Goal: Task Accomplishment & Management: Complete application form

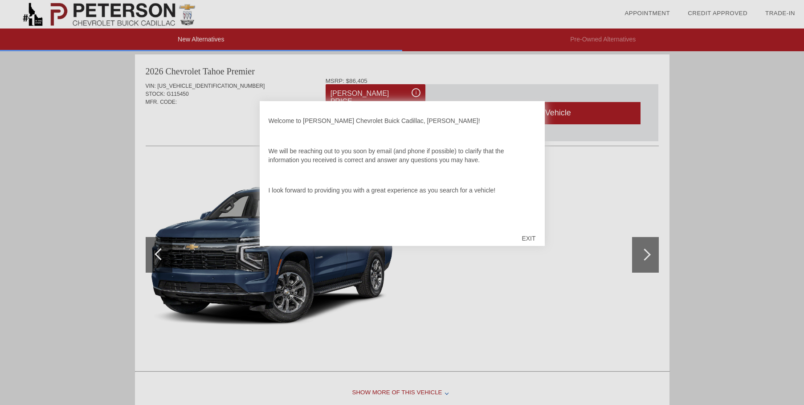
click at [527, 237] on div "EXIT" at bounding box center [528, 238] width 32 height 27
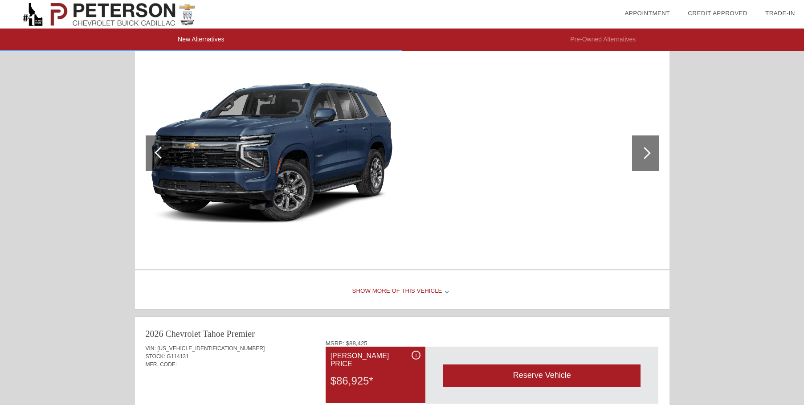
scroll to position [505, 0]
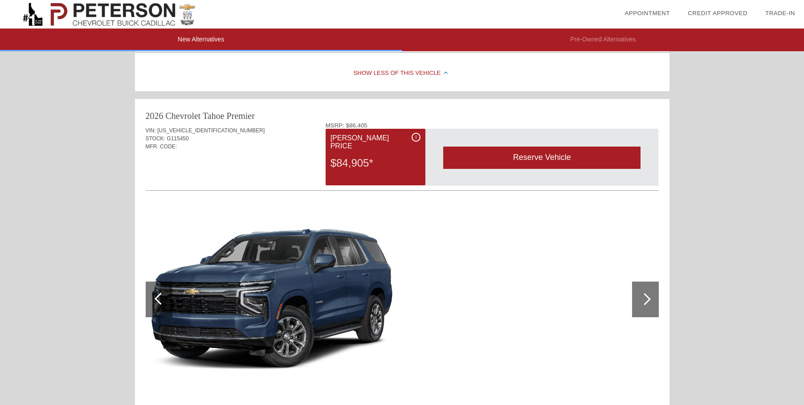
click at [643, 299] on div at bounding box center [644, 299] width 12 height 12
click at [649, 299] on div at bounding box center [644, 299] width 12 height 12
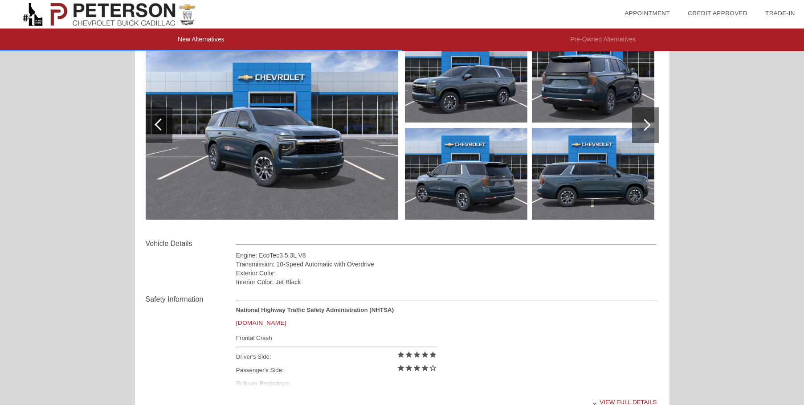
scroll to position [0, 0]
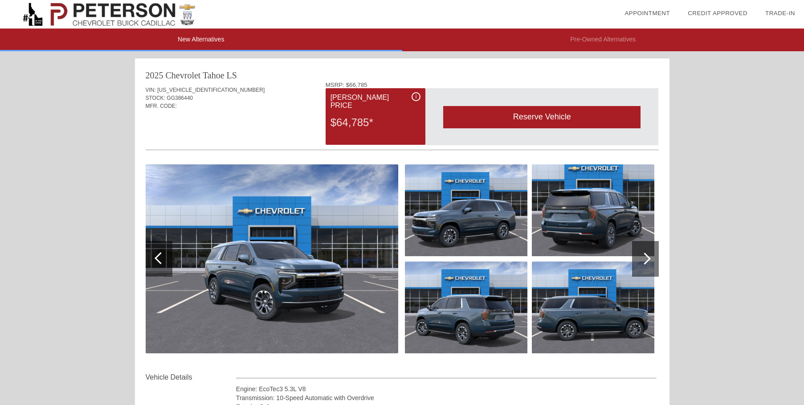
click at [647, 258] on div at bounding box center [644, 258] width 12 height 12
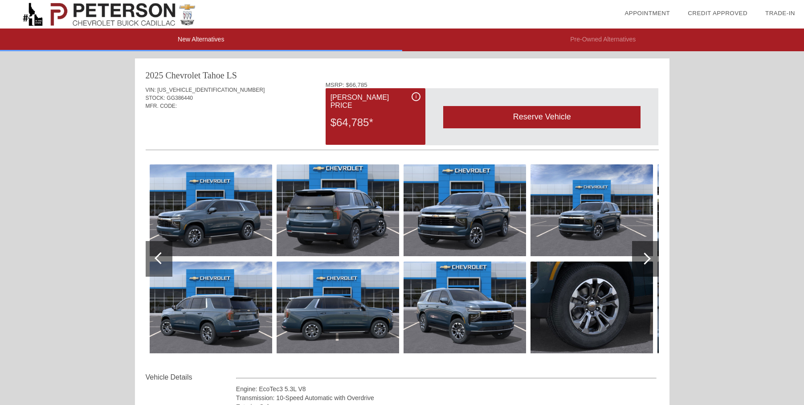
click at [644, 258] on div at bounding box center [644, 258] width 12 height 12
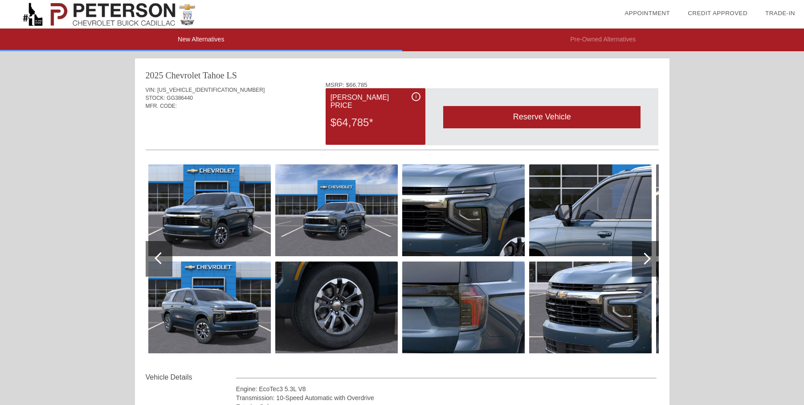
click at [644, 258] on div at bounding box center [644, 258] width 12 height 12
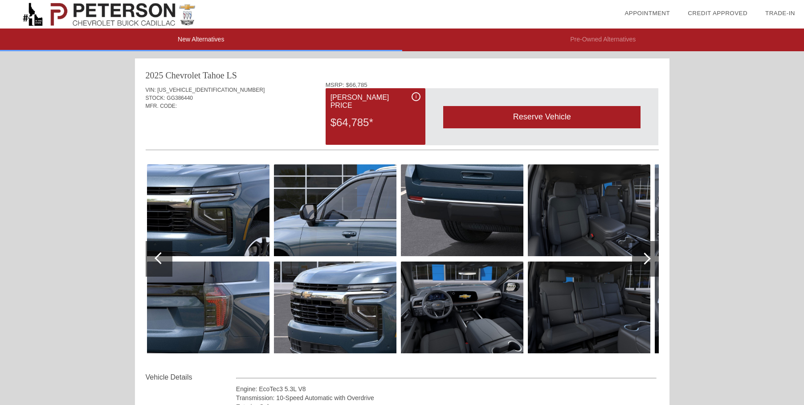
click at [644, 258] on div at bounding box center [644, 258] width 12 height 12
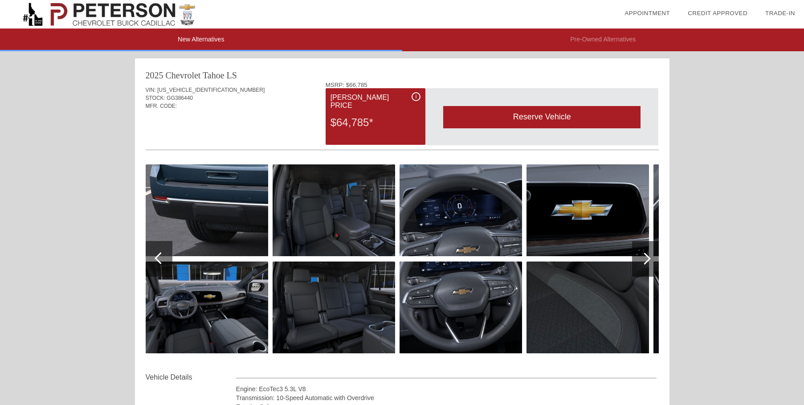
click at [644, 258] on div at bounding box center [644, 258] width 12 height 12
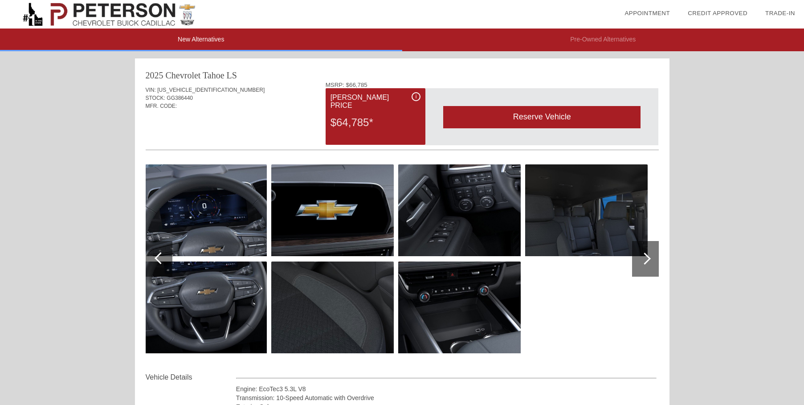
click at [639, 256] on div at bounding box center [645, 259] width 27 height 36
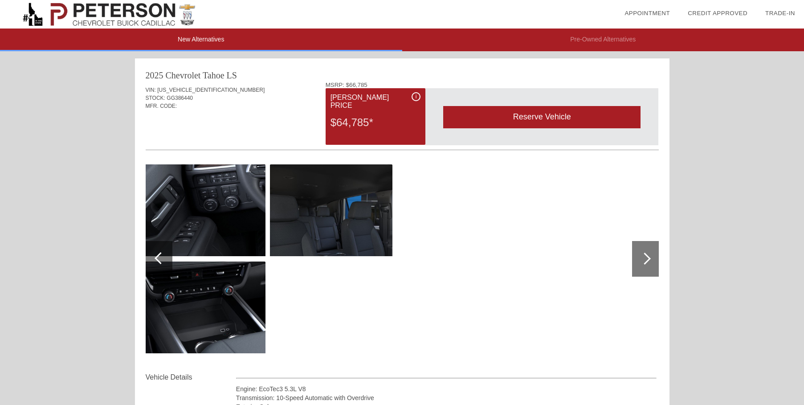
click at [158, 255] on div at bounding box center [161, 258] width 12 height 12
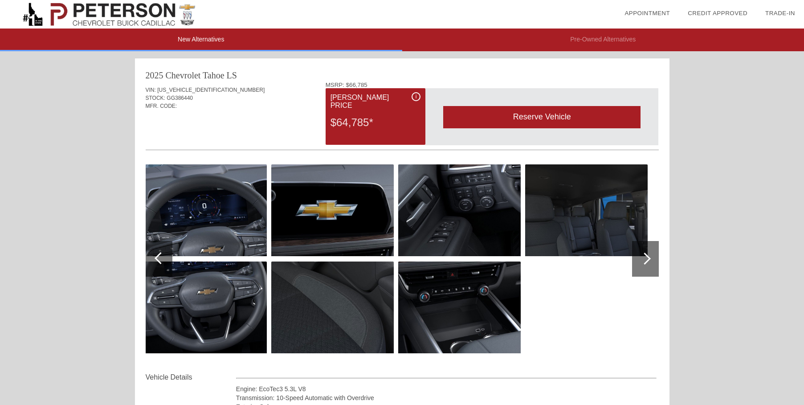
click at [161, 252] on div at bounding box center [161, 258] width 12 height 12
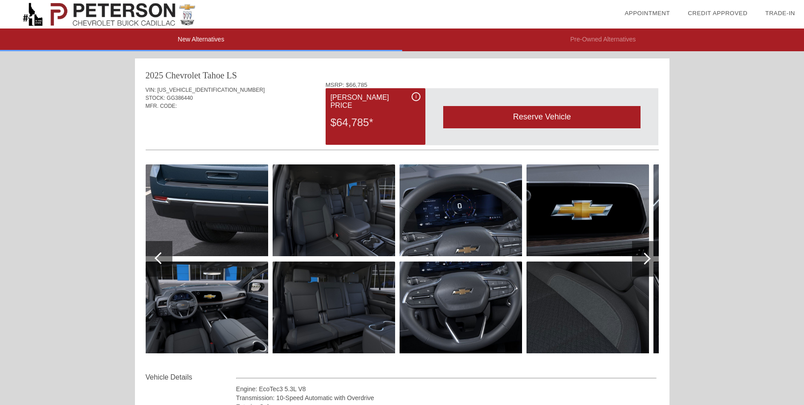
click at [161, 251] on div at bounding box center [159, 259] width 27 height 36
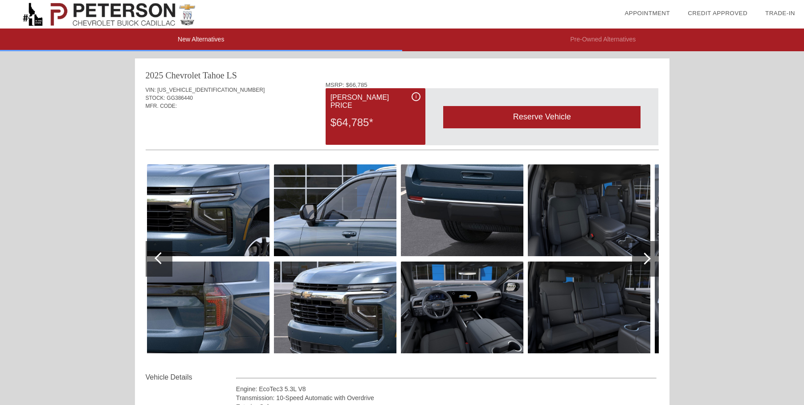
click at [161, 251] on div at bounding box center [159, 259] width 27 height 36
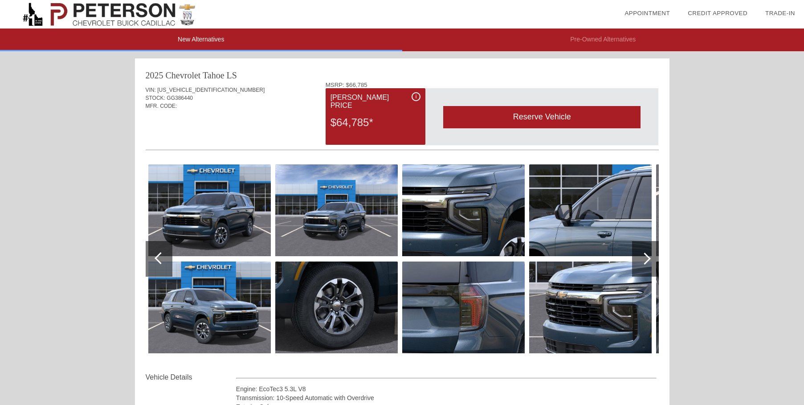
click at [161, 251] on div at bounding box center [159, 259] width 27 height 36
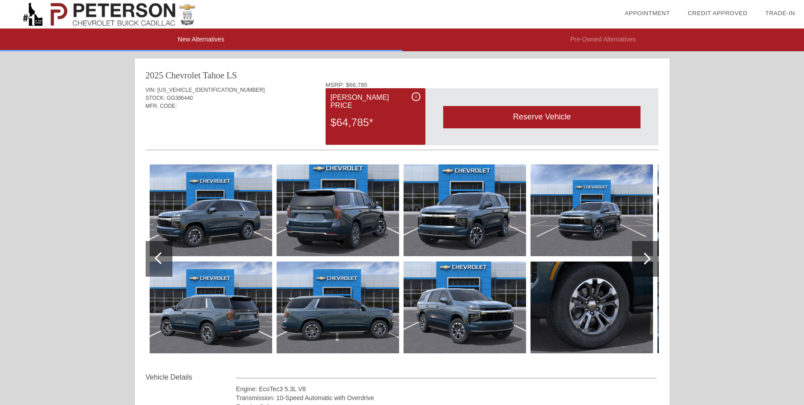
click at [161, 251] on div at bounding box center [159, 259] width 27 height 36
